Goal: Check status: Check status

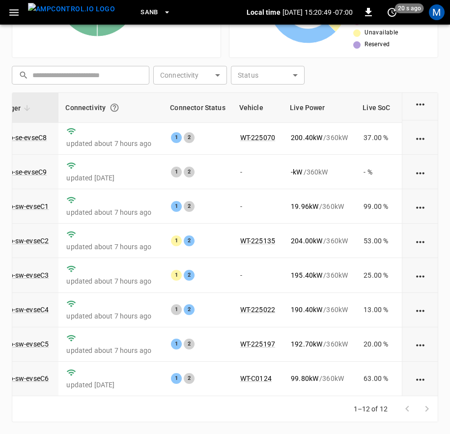
scroll to position [152, 97]
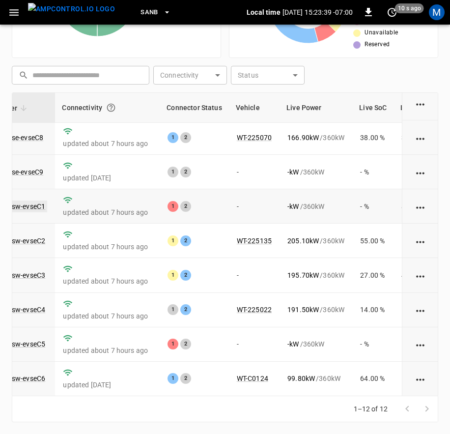
click at [36, 201] on link "ca-sb-sw-evseC1" at bounding box center [19, 207] width 57 height 12
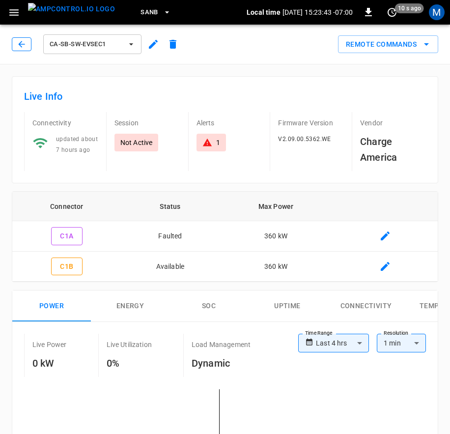
click at [21, 46] on icon "button" at bounding box center [21, 44] width 6 height 6
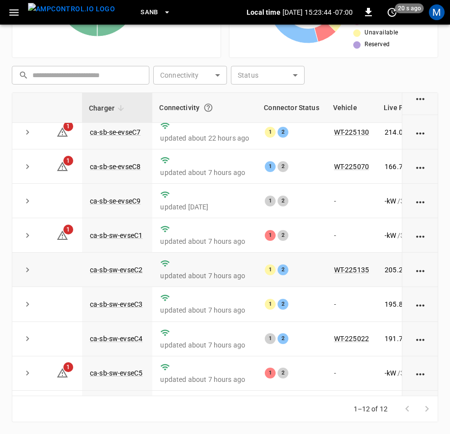
scroll to position [152, 0]
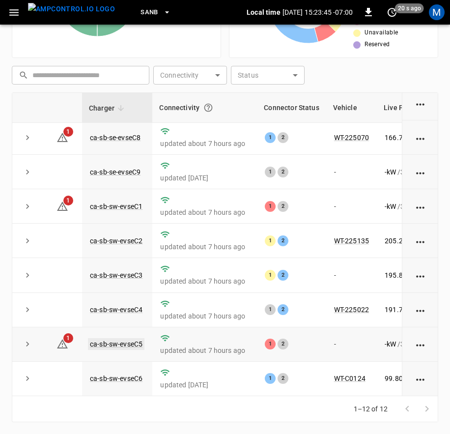
click at [114, 338] on link "ca-sb-sw-evseC5" at bounding box center [116, 344] width 57 height 12
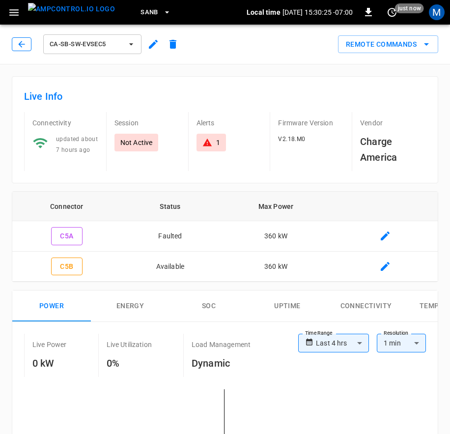
drag, startPoint x: 25, startPoint y: 47, endPoint x: 60, endPoint y: 115, distance: 75.9
click at [25, 47] on icon "button" at bounding box center [22, 44] width 10 height 10
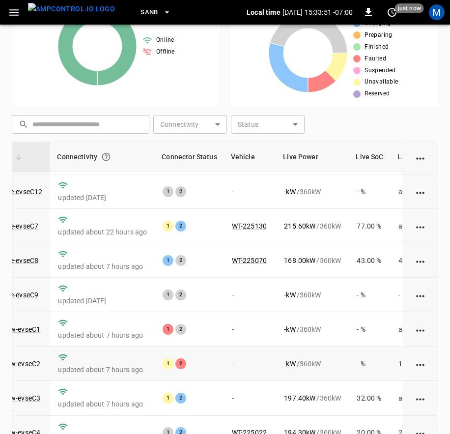
scroll to position [152, 102]
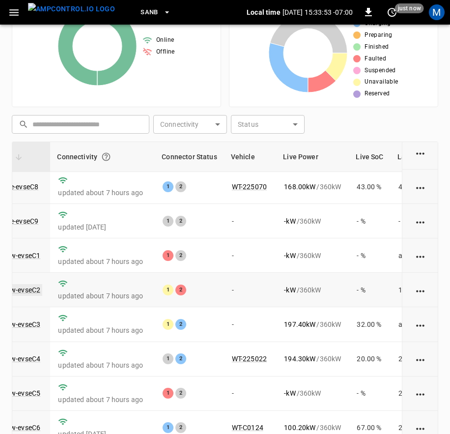
click at [29, 284] on link "ca-sb-sw-evseC2" at bounding box center [14, 290] width 57 height 12
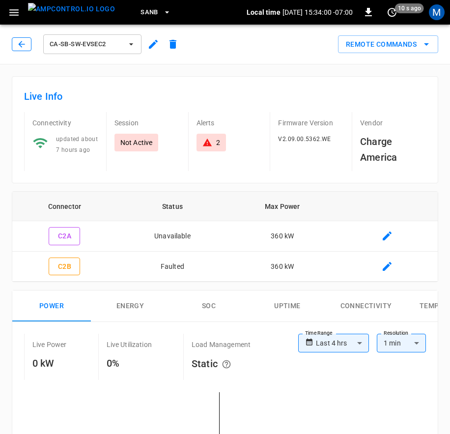
click at [20, 43] on icon "button" at bounding box center [22, 44] width 10 height 10
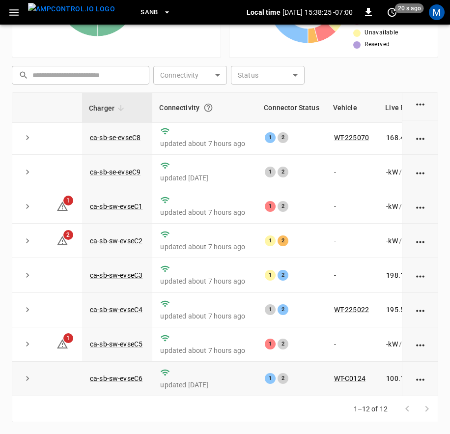
scroll to position [234, 0]
